Goal: Communication & Community: Answer question/provide support

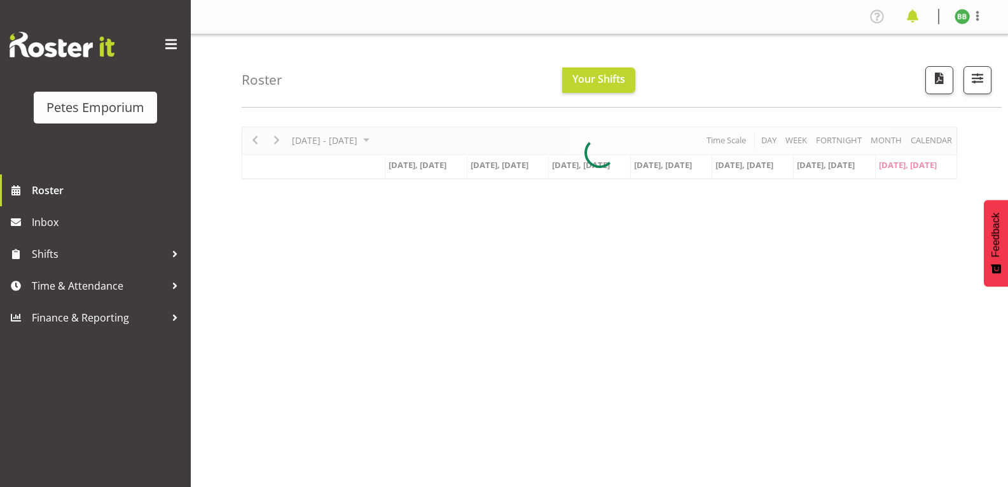
click at [920, 17] on span at bounding box center [913, 16] width 20 height 20
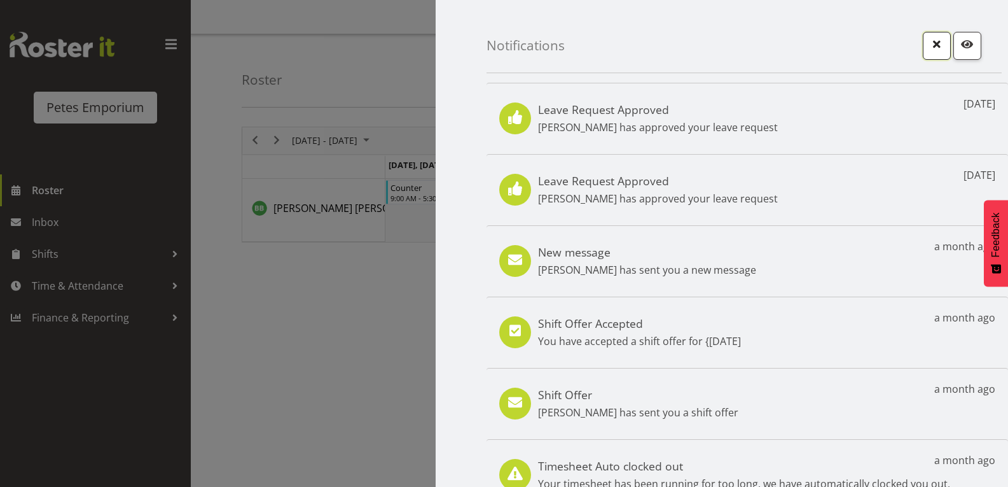
click at [939, 39] on button "button" at bounding box center [937, 46] width 28 height 28
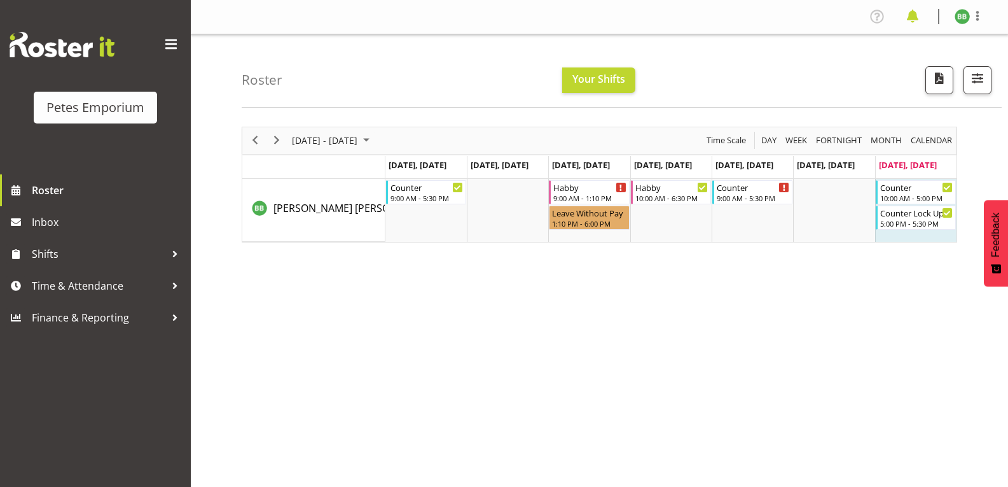
click at [918, 17] on span at bounding box center [913, 16] width 20 height 20
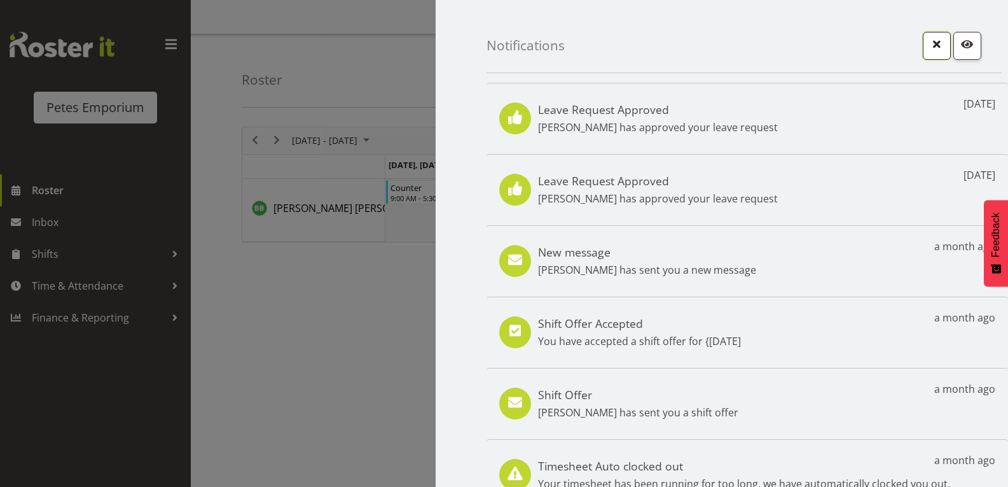
click at [929, 47] on span "button" at bounding box center [937, 44] width 17 height 17
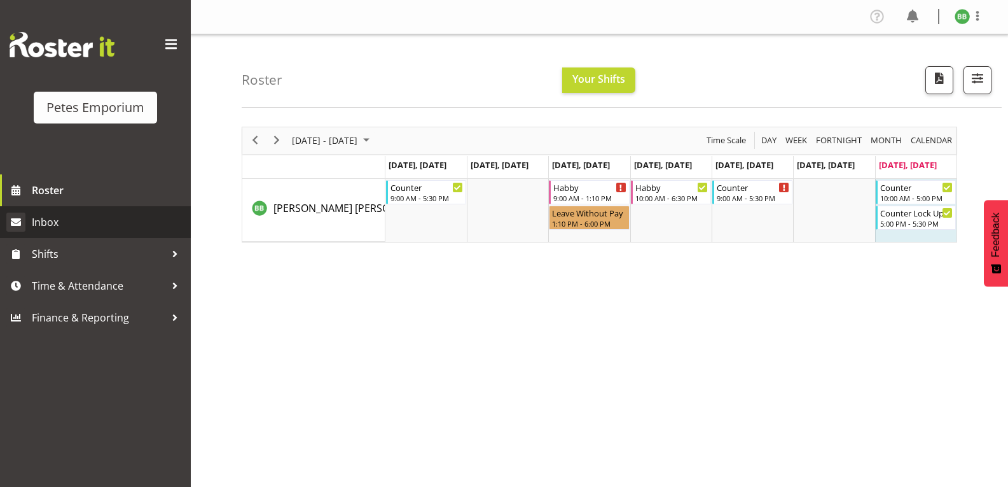
click at [93, 228] on span "Inbox" at bounding box center [108, 221] width 153 height 19
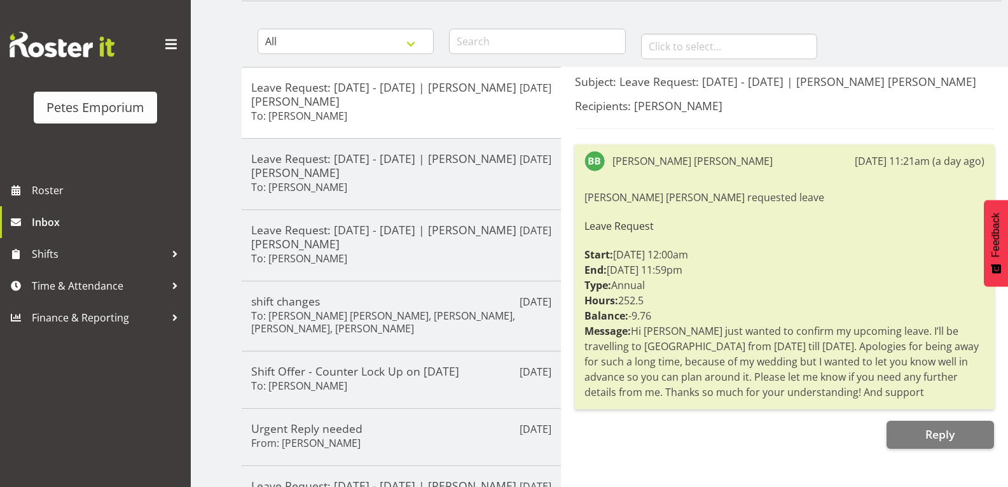
scroll to position [105, 0]
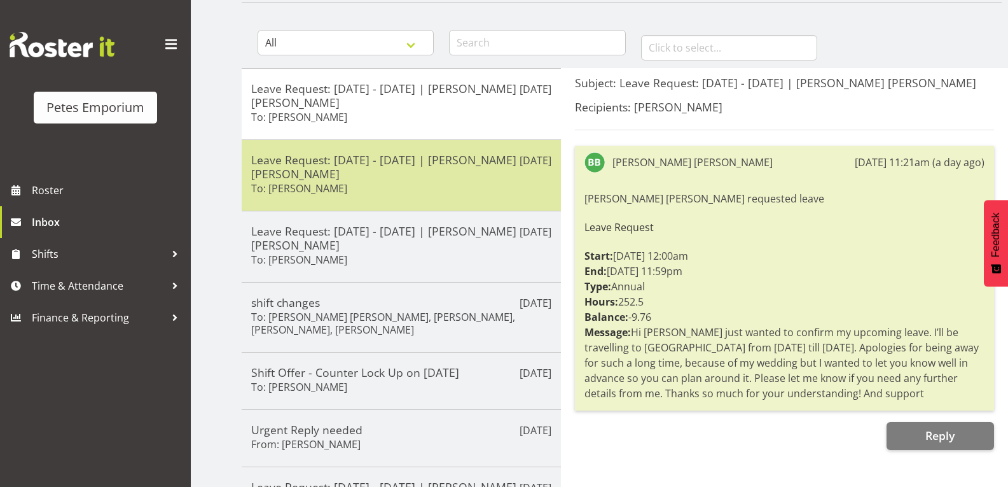
click at [306, 191] on h6 "To: Jodine Bunn" at bounding box center [299, 188] width 96 height 13
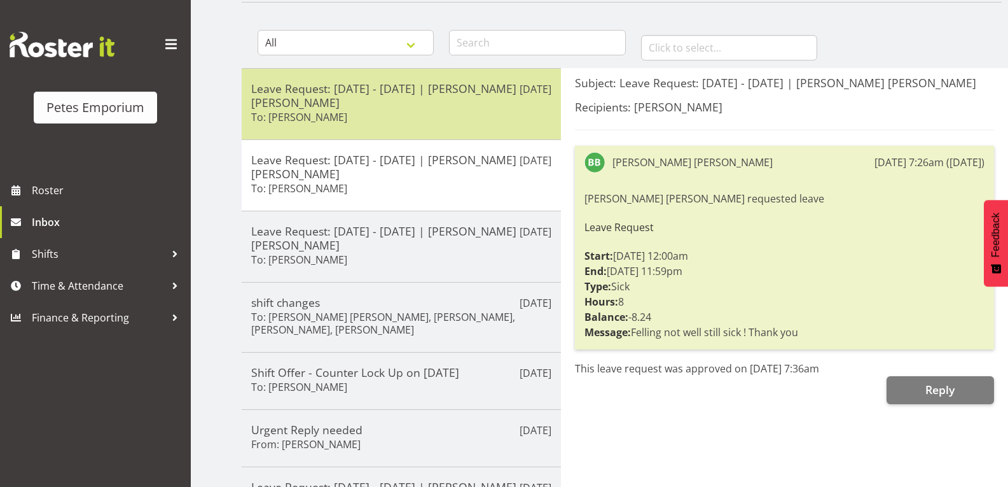
click at [317, 119] on h6 "To: Jodine Bunn" at bounding box center [299, 117] width 96 height 13
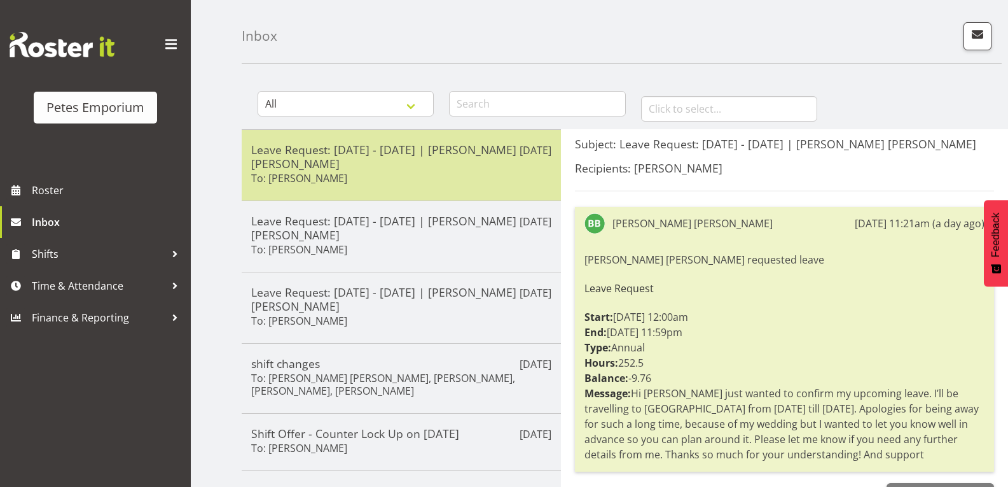
scroll to position [0, 0]
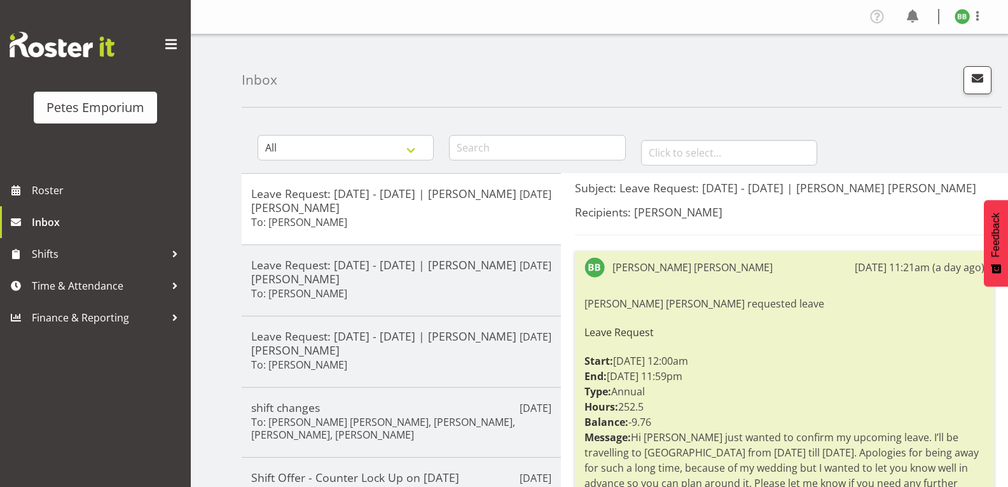
click at [962, 20] on img at bounding box center [962, 16] width 15 height 15
click at [909, 71] on link "Log Out" at bounding box center [924, 66] width 122 height 23
